Goal: Find specific page/section: Find specific page/section

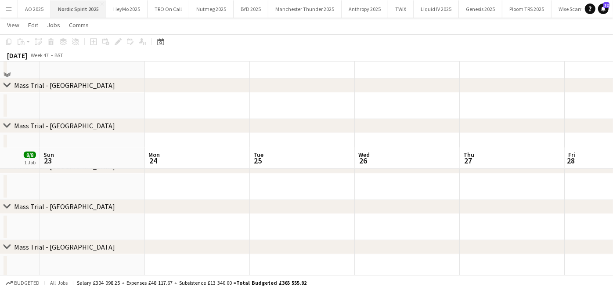
scroll to position [501, 0]
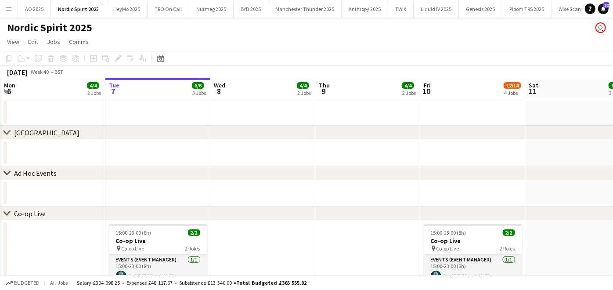
click at [4, 9] on button "Menu" at bounding box center [9, 9] width 18 height 18
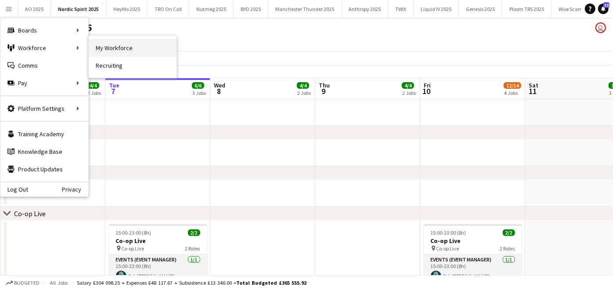
click at [115, 50] on link "My Workforce" at bounding box center [133, 48] width 88 height 18
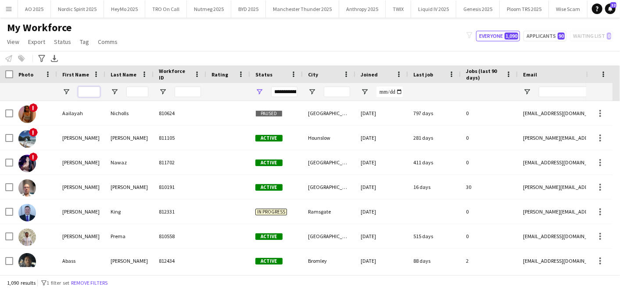
click at [89, 93] on input "First Name Filter Input" at bounding box center [89, 91] width 22 height 11
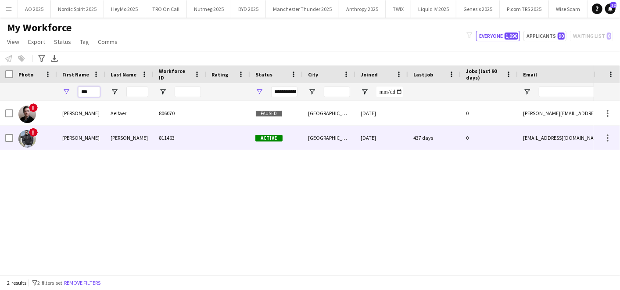
type input "***"
click at [124, 140] on div "Desai" at bounding box center [129, 138] width 48 height 24
